Goal: Transaction & Acquisition: Obtain resource

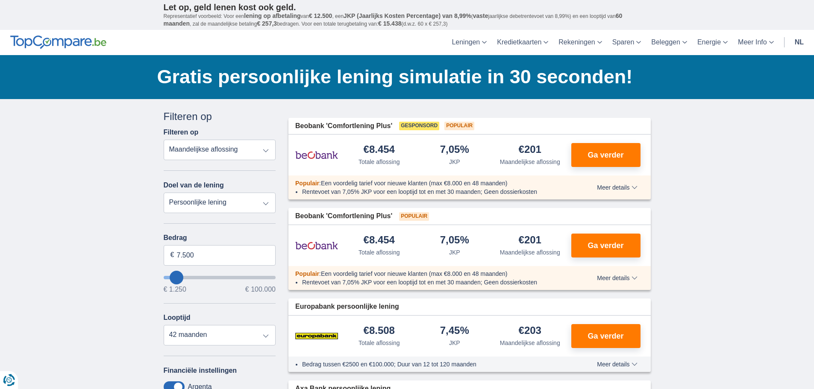
type input "10.250"
type input "10250"
type input "11.250"
type input "11250"
select select "60"
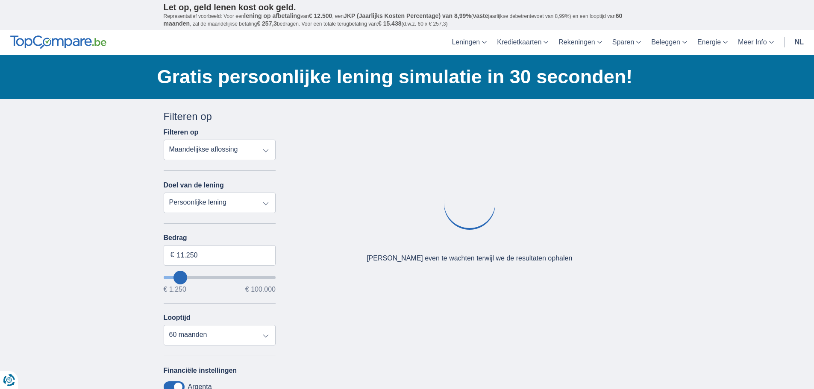
type input "14.250"
type input "17250"
type input "17.250"
select select "84"
type input "15.250"
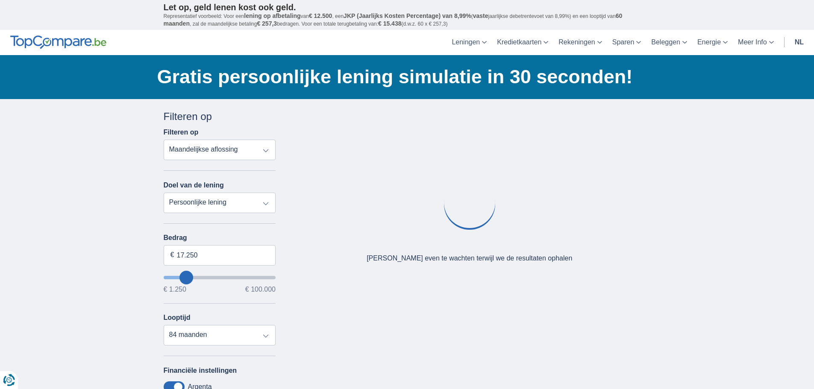
type input "15250"
type input "16.250"
type input "21250"
type input "21.250"
select select "120"
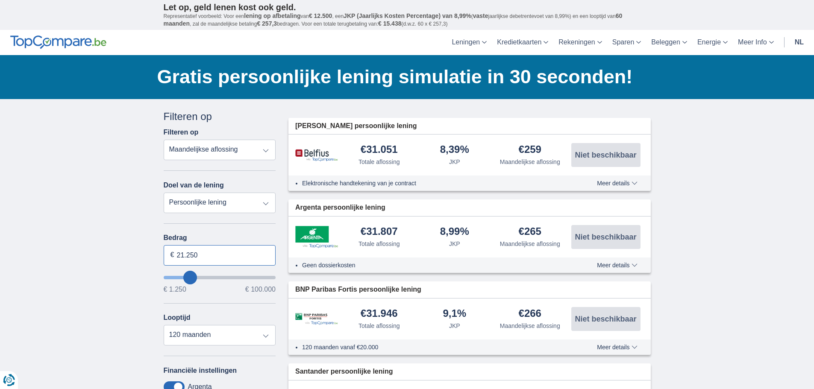
click at [214, 256] on input "21.250" at bounding box center [220, 255] width 112 height 20
drag, startPoint x: 218, startPoint y: 256, endPoint x: 149, endPoint y: 251, distance: 69.0
click at [149, 251] on div "× widget.non-eligible-application.title widget.non-eligible-application.text no…" at bounding box center [407, 364] width 814 height 530
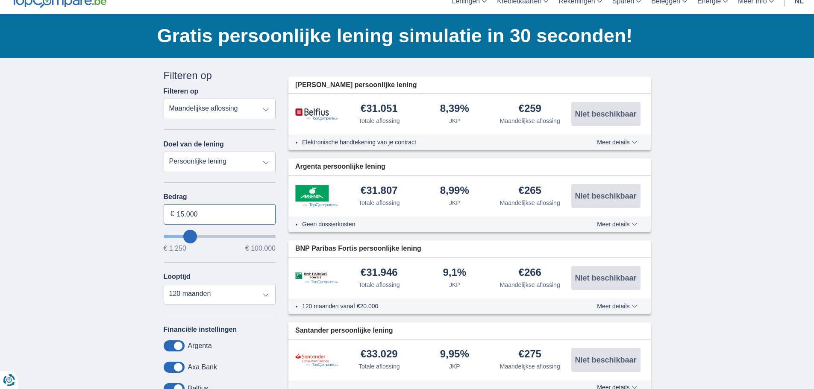
scroll to position [43, 0]
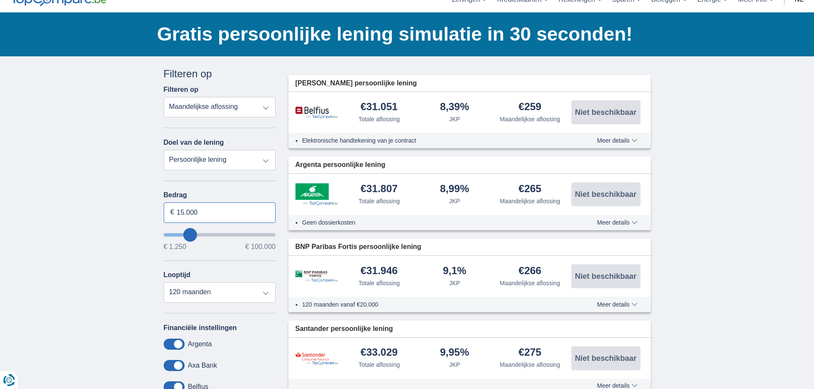
type input "15.000"
type input "15250"
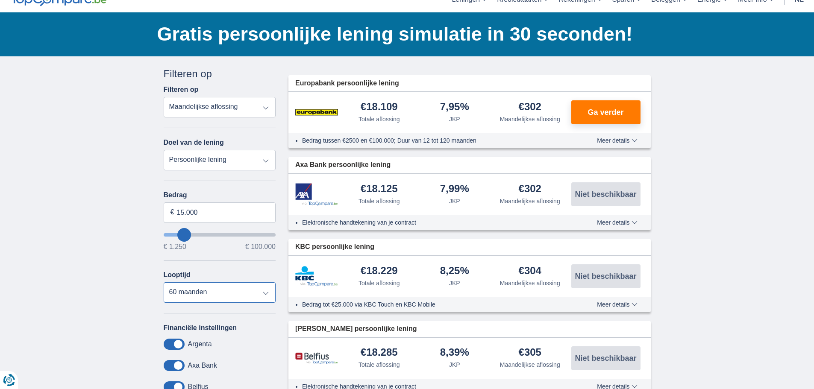
select select "12"
click at [164, 282] on select "12 maanden 18 maanden 24 maanden 30 maanden 36 maanden 42 maanden 48 maanden 60…" at bounding box center [220, 292] width 112 height 20
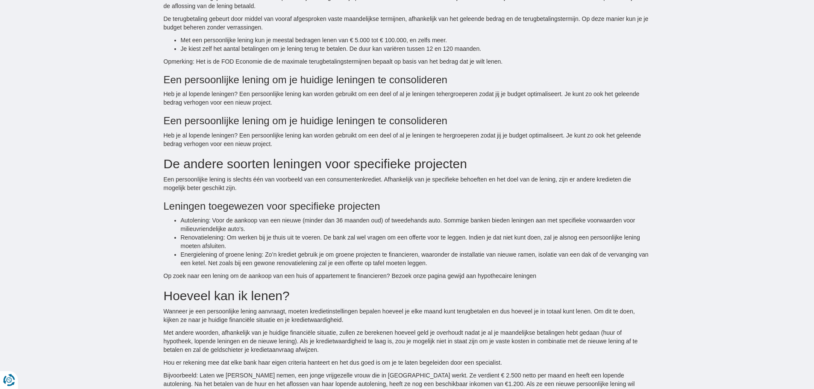
scroll to position [1281, 0]
